Goal: Task Accomplishment & Management: Use online tool/utility

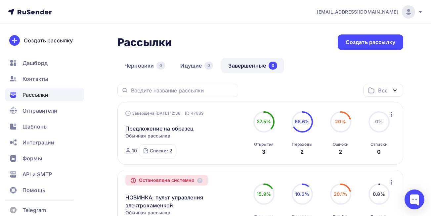
click at [44, 90] on div "Рассылки" at bounding box center [44, 94] width 79 height 13
click at [39, 79] on span "Контакты" at bounding box center [34, 79] width 25 height 8
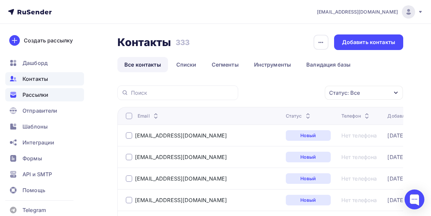
click at [39, 97] on span "Рассылки" at bounding box center [35, 95] width 26 height 8
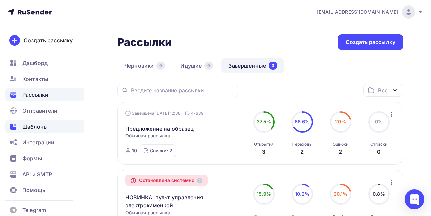
click at [38, 128] on span "Шаблоны" at bounding box center [34, 126] width 25 height 8
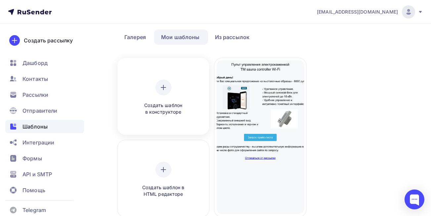
scroll to position [33, 0]
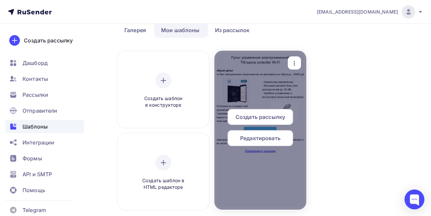
click at [256, 138] on span "Редактировать" at bounding box center [260, 138] width 40 height 8
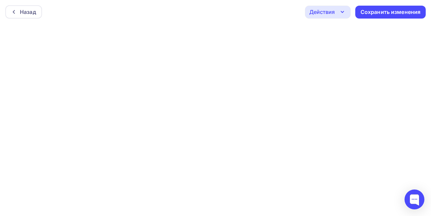
click at [339, 12] on icon "button" at bounding box center [342, 12] width 8 height 8
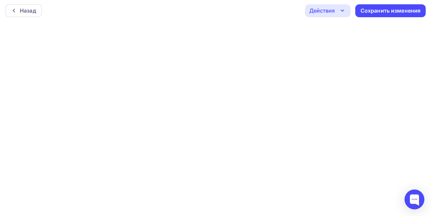
scroll to position [2, 0]
click at [27, 12] on div "Назад" at bounding box center [28, 10] width 16 height 8
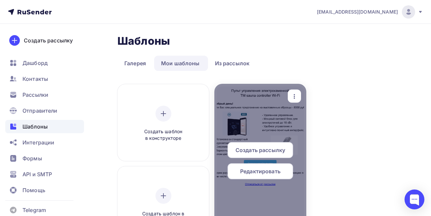
click at [292, 97] on icon "button" at bounding box center [294, 96] width 8 height 8
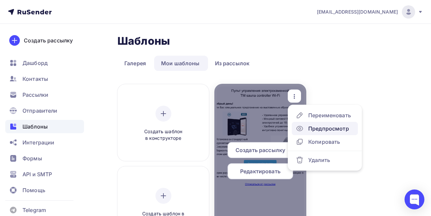
click at [320, 127] on div "Предпросмотр" at bounding box center [328, 128] width 41 height 8
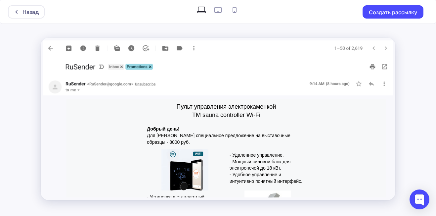
click at [217, 10] on icon at bounding box center [218, 10] width 11 height 11
radio input "true"
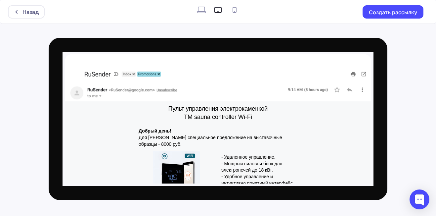
click at [234, 9] on icon at bounding box center [234, 10] width 11 height 11
radio input "true"
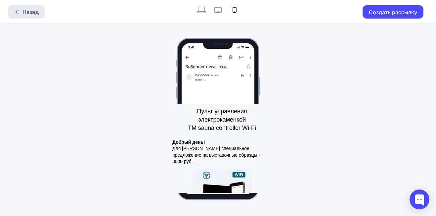
click at [36, 13] on div "Назад" at bounding box center [30, 12] width 16 height 8
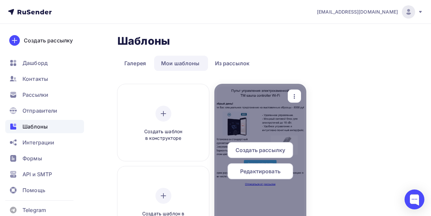
click at [263, 169] on span "Редактировать" at bounding box center [260, 171] width 40 height 8
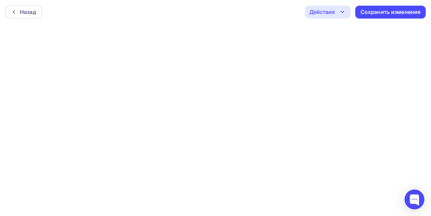
click at [340, 15] on icon "button" at bounding box center [342, 12] width 8 height 8
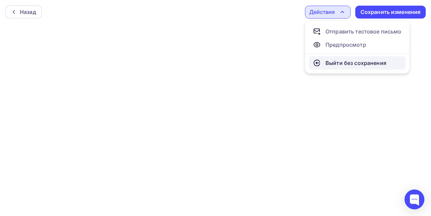
click at [338, 65] on div "Выйти без сохранения" at bounding box center [355, 63] width 61 height 8
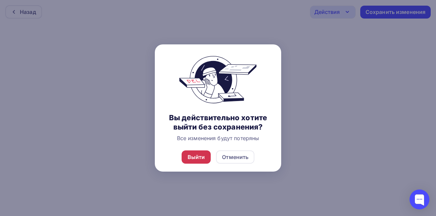
click at [198, 153] on div "Выйти" at bounding box center [197, 157] width 18 height 8
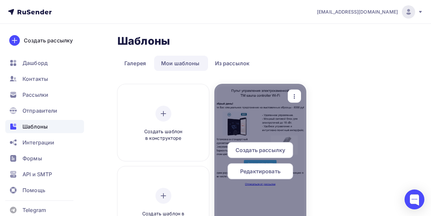
click at [243, 120] on div at bounding box center [260, 163] width 92 height 159
click at [254, 113] on div at bounding box center [260, 163] width 92 height 159
click at [262, 169] on span "Редактировать" at bounding box center [260, 171] width 40 height 8
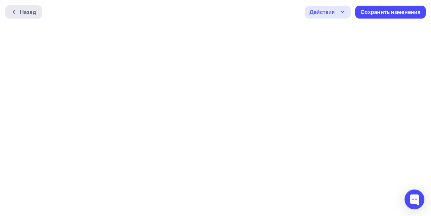
click at [27, 12] on div "Назад" at bounding box center [28, 12] width 16 height 8
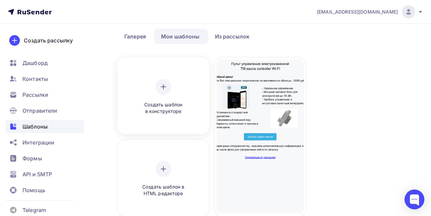
scroll to position [33, 0]
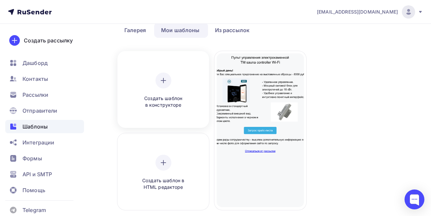
click at [163, 80] on icon at bounding box center [163, 80] width 0 height 5
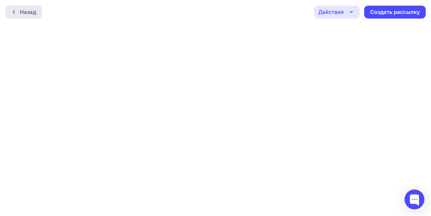
click at [17, 11] on div at bounding box center [15, 11] width 9 height 5
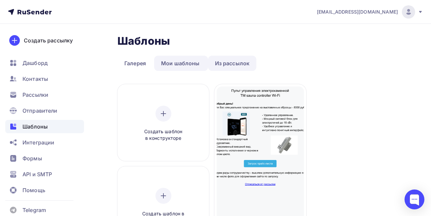
click at [221, 64] on link "Из рассылок" at bounding box center [232, 63] width 49 height 15
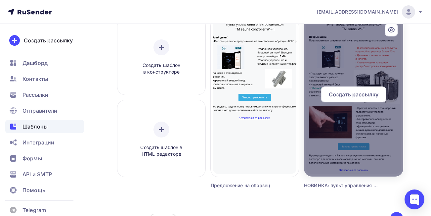
scroll to position [33, 0]
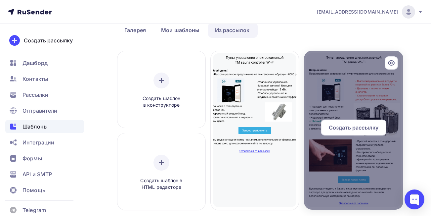
click at [347, 94] on div at bounding box center [353, 130] width 99 height 159
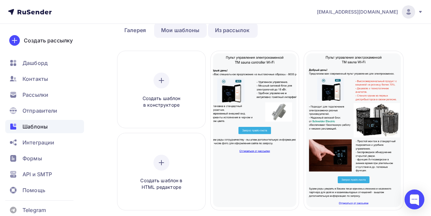
click at [175, 32] on link "Мои шаблоны" at bounding box center [180, 29] width 53 height 15
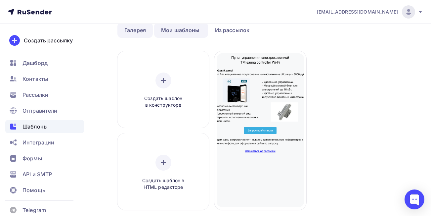
click at [134, 30] on link "Галерея" at bounding box center [134, 29] width 35 height 15
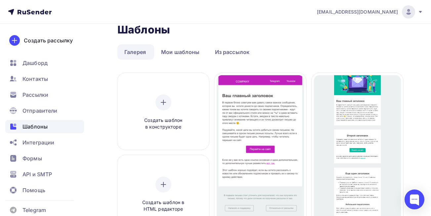
scroll to position [0, 0]
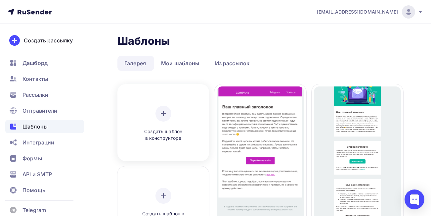
click at [165, 115] on icon at bounding box center [163, 113] width 8 height 8
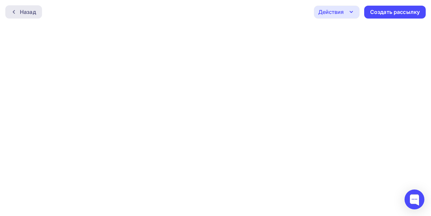
click at [25, 11] on div "Назад" at bounding box center [28, 12] width 16 height 8
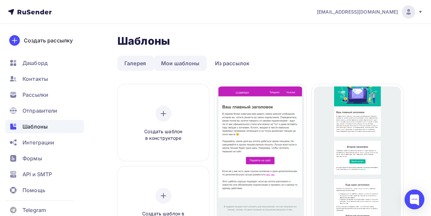
click at [171, 58] on link "Мои шаблоны" at bounding box center [180, 63] width 53 height 15
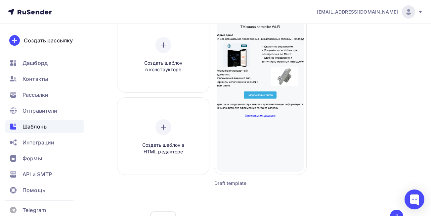
scroll to position [113, 0]
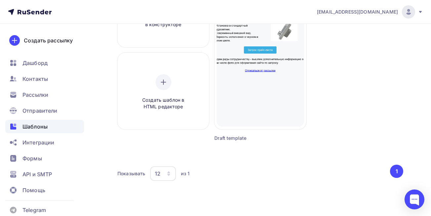
click at [394, 171] on button "1" at bounding box center [396, 170] width 13 height 13
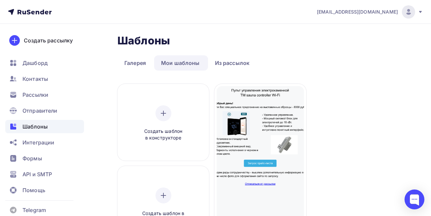
scroll to position [0, 0]
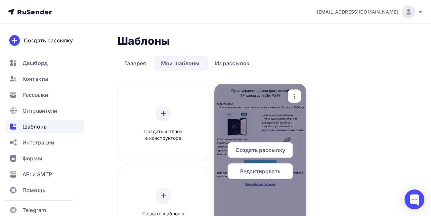
click at [262, 173] on span "Редактировать" at bounding box center [260, 171] width 40 height 8
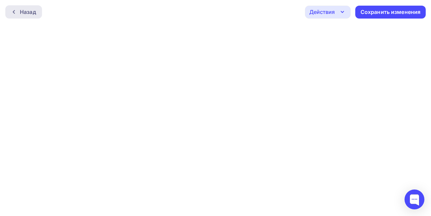
click at [24, 12] on div "Назад" at bounding box center [28, 12] width 16 height 8
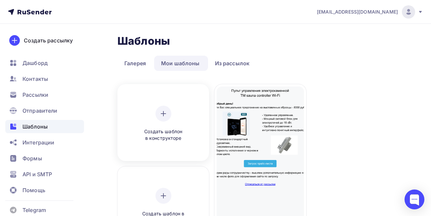
click at [159, 114] on icon at bounding box center [163, 113] width 8 height 8
